Goal: Transaction & Acquisition: Purchase product/service

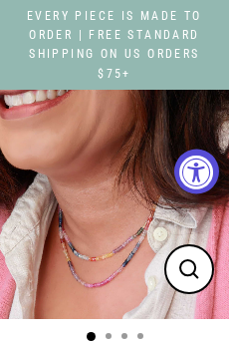
select select "3"
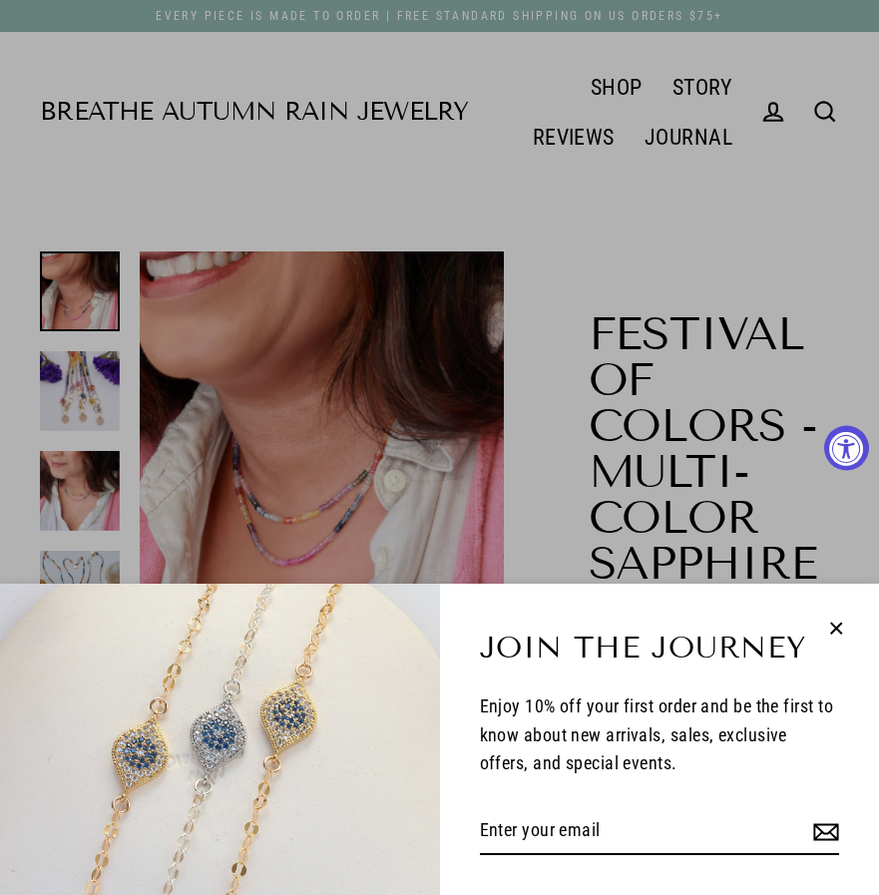
click at [228, 342] on icon "button" at bounding box center [836, 627] width 11 height 11
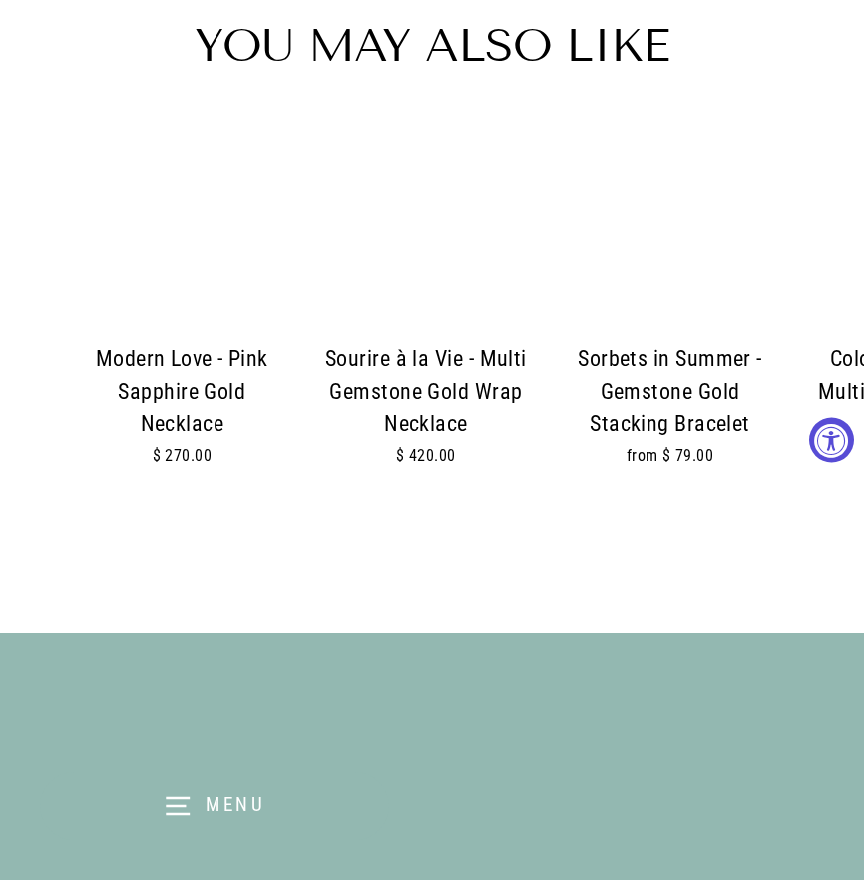
scroll to position [3889, 0]
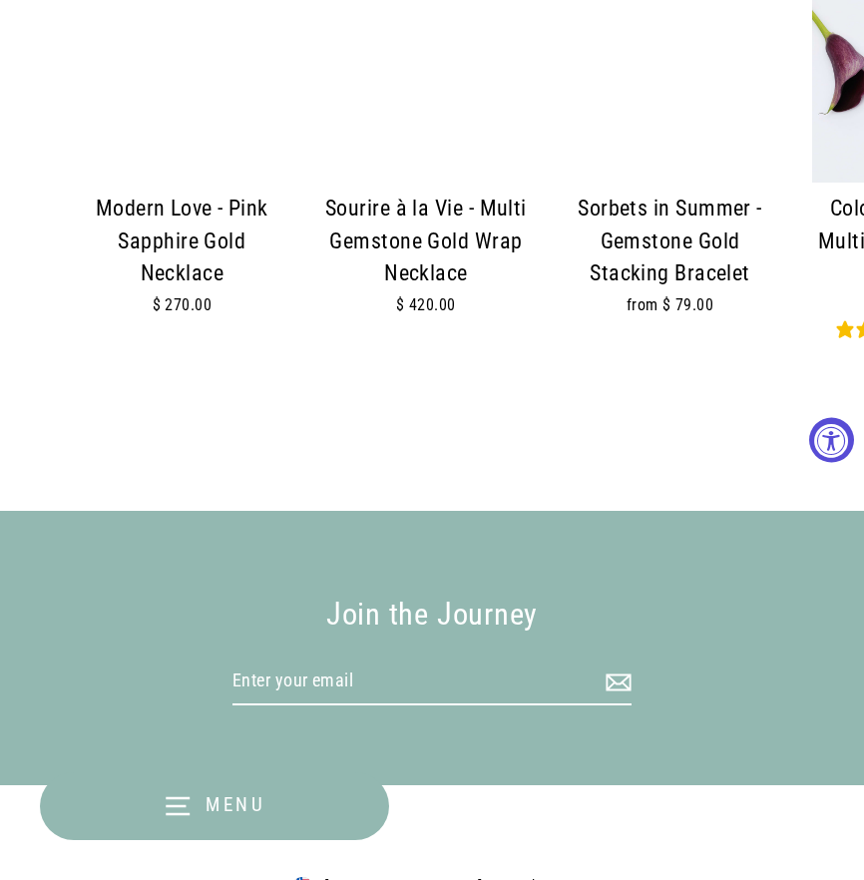
click at [228, 147] on div at bounding box center [426, 80] width 204 height 204
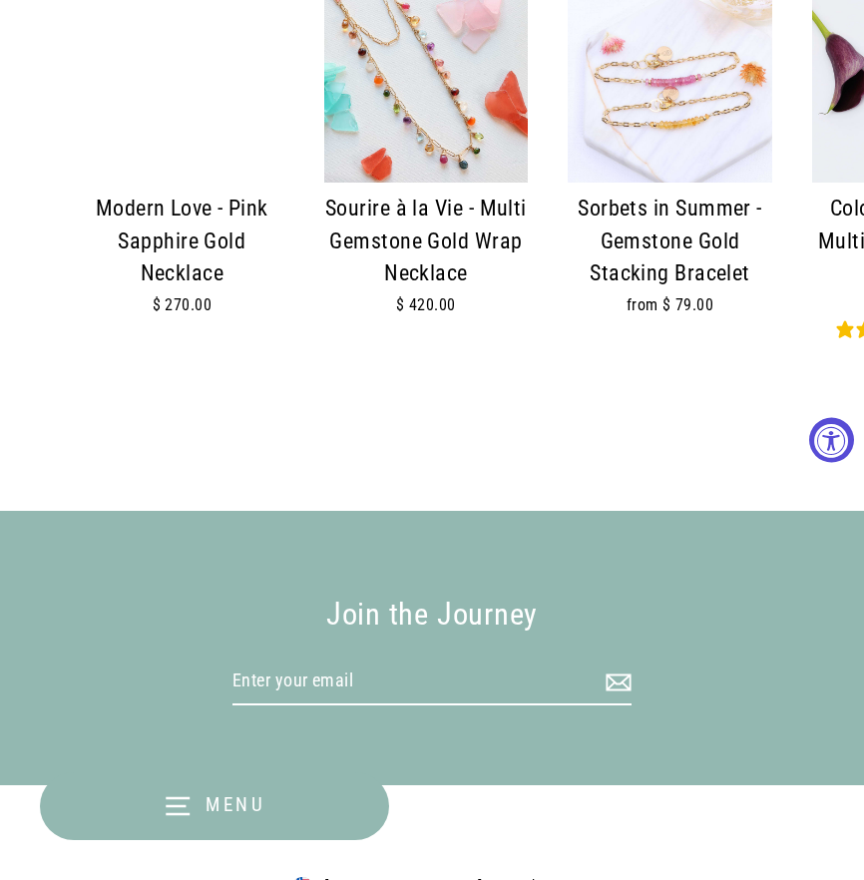
click at [228, 147] on img at bounding box center [426, 80] width 204 height 204
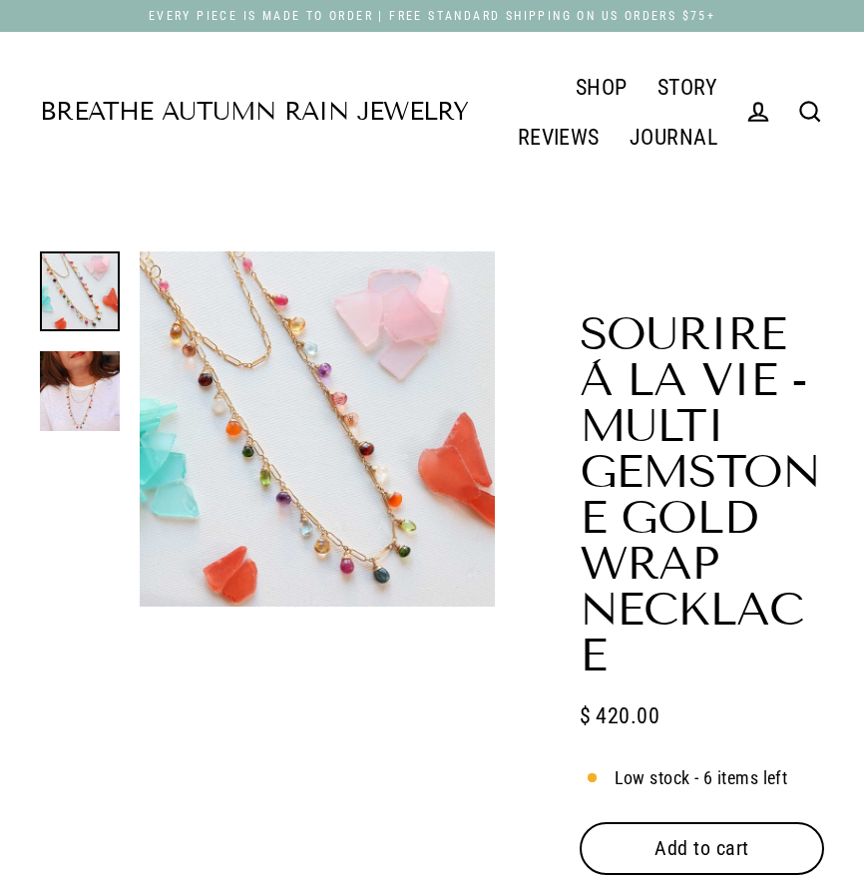
scroll to position [499, 0]
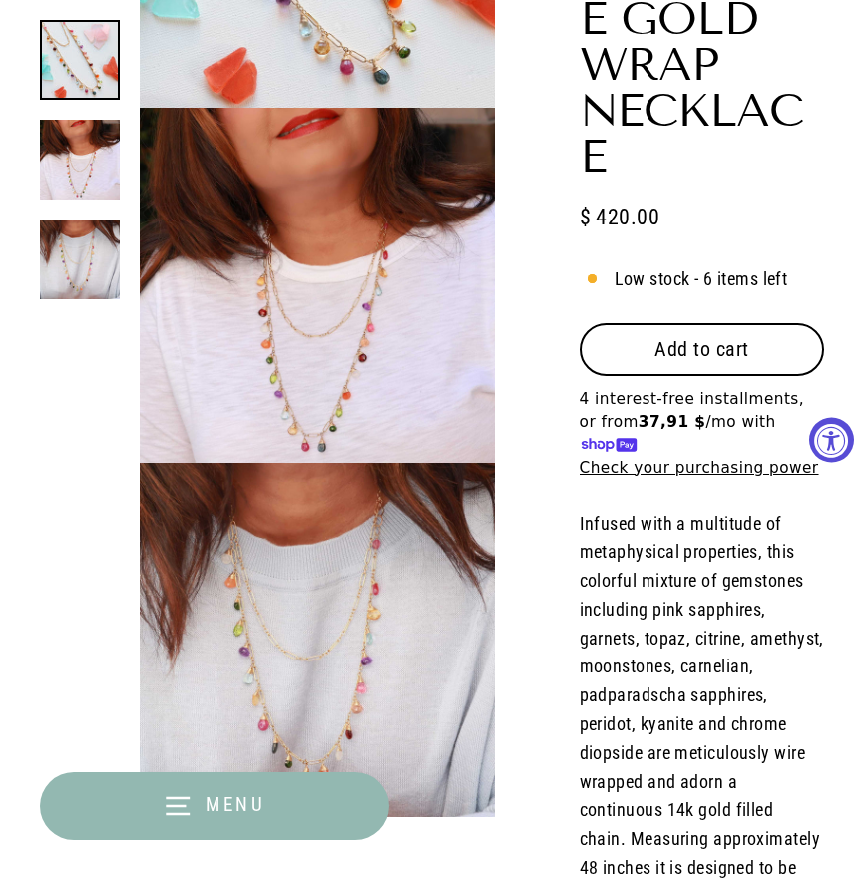
select select "3"
click at [656, 348] on span "Add to cart" at bounding box center [701, 349] width 95 height 24
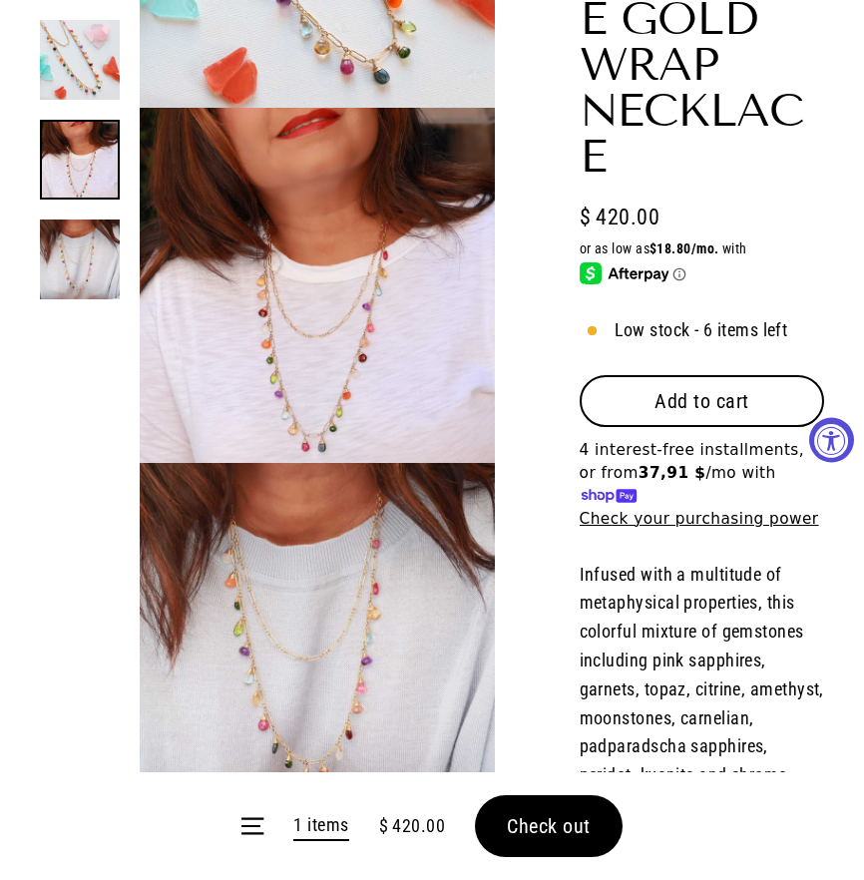
click at [703, 426] on button "Add to cart" at bounding box center [701, 401] width 244 height 52
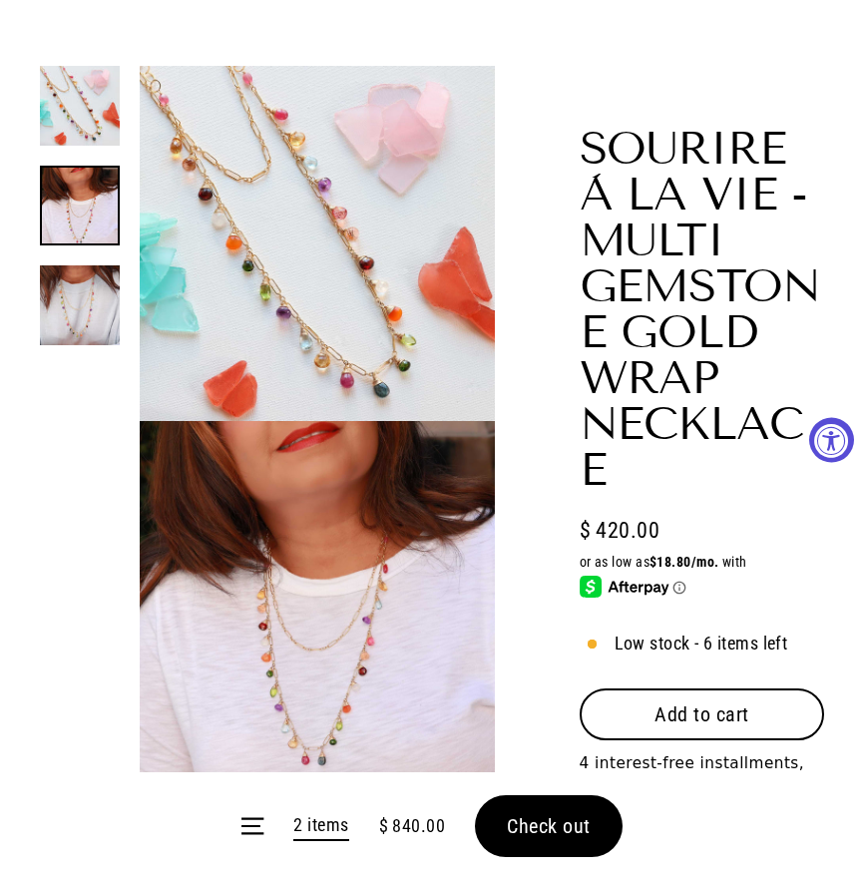
scroll to position [0, 0]
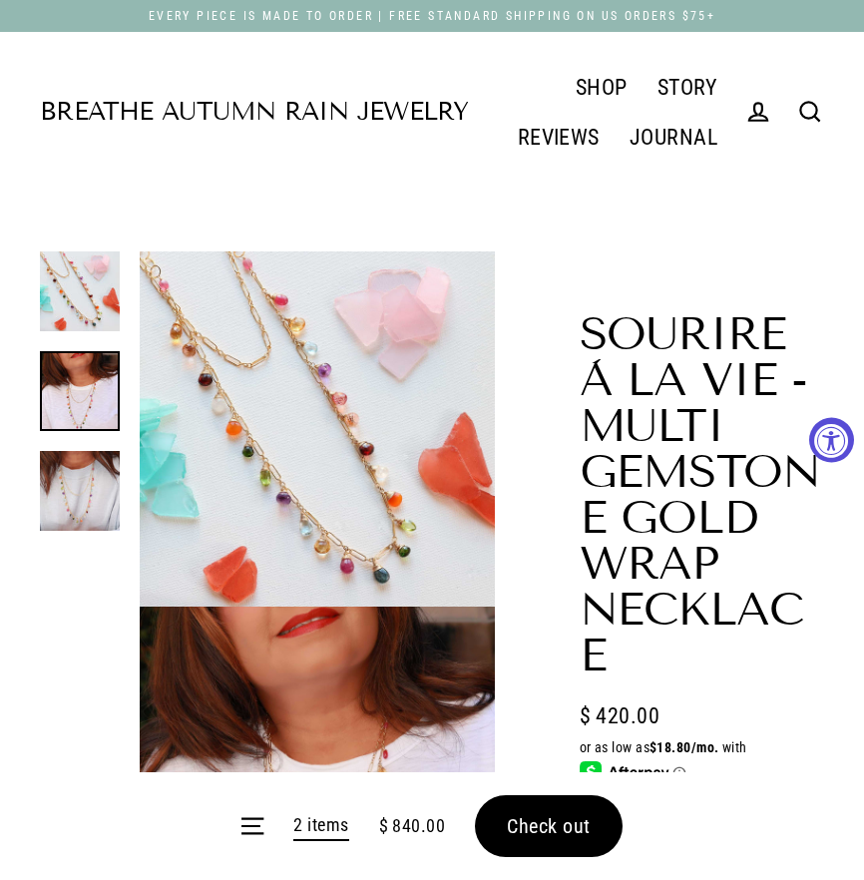
drag, startPoint x: 568, startPoint y: 849, endPoint x: 573, endPoint y: 834, distance: 15.8
click at [570, 844] on form "Menu 2 items $ 840.00 Check out" at bounding box center [432, 826] width 864 height 108
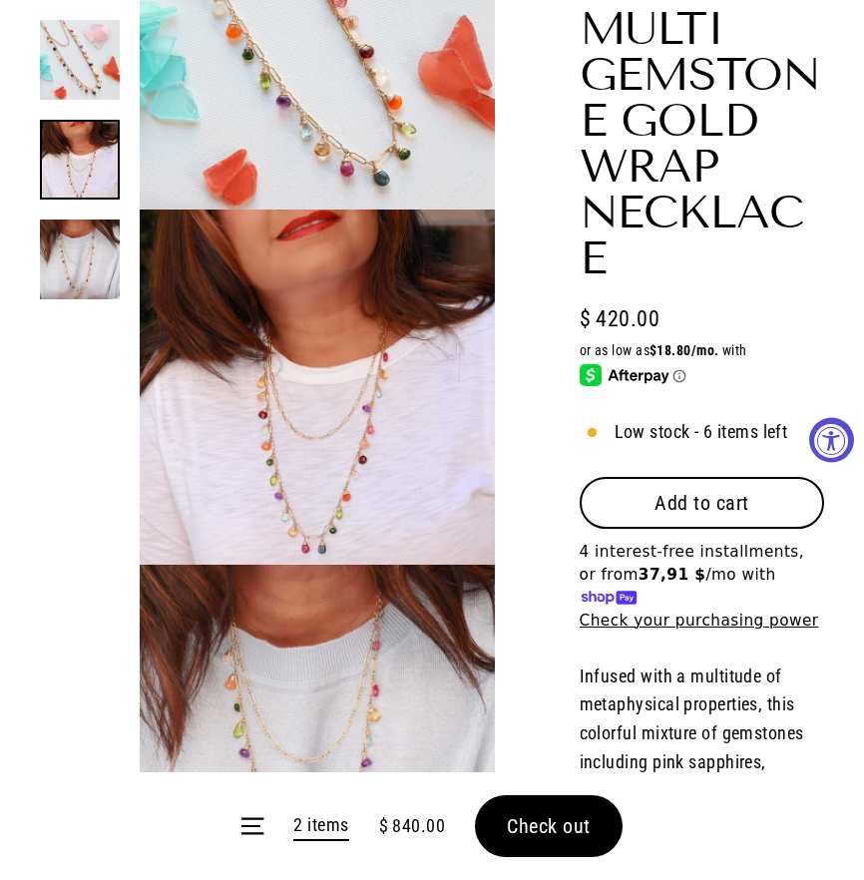
scroll to position [399, 0]
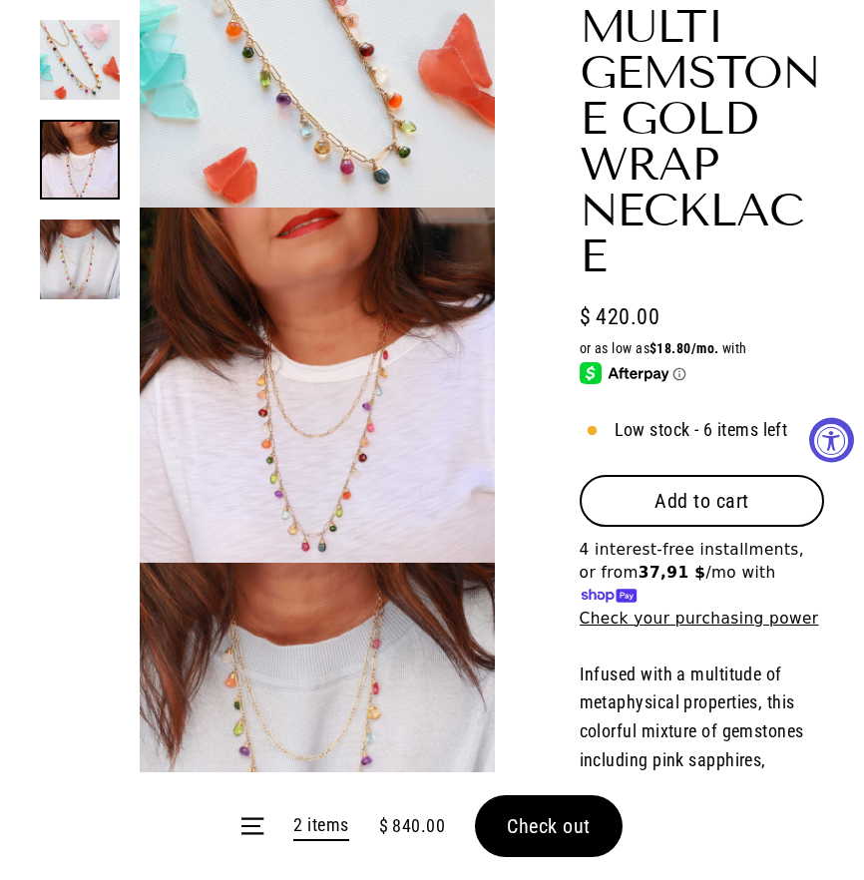
click at [576, 815] on span "Check out" at bounding box center [549, 826] width 84 height 24
